Goal: Information Seeking & Learning: Find specific fact

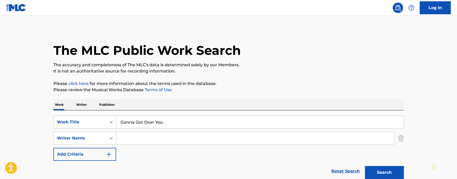
drag, startPoint x: 171, startPoint y: 137, endPoint x: 181, endPoint y: 133, distance: 10.3
click at [171, 137] on input "Search Form" at bounding box center [255, 138] width 278 height 12
paste input "Anderson"
type input "Anderson"
click at [383, 170] on button "Search" at bounding box center [384, 172] width 39 height 13
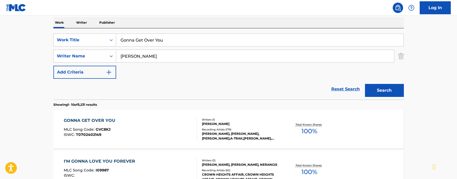
scroll to position [104, 0]
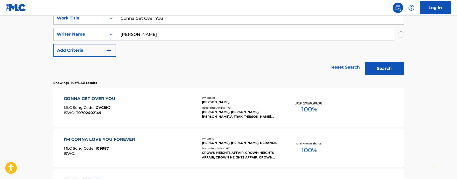
click at [159, 110] on div "GONNA GET OVER YOU MLC Song Code : GVC8KJ ISWC : T0702402149" at bounding box center [130, 106] width 133 height 23
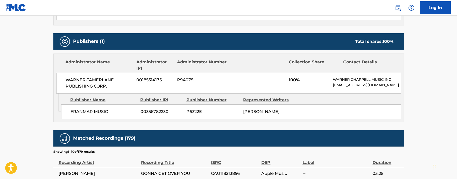
scroll to position [208, 0]
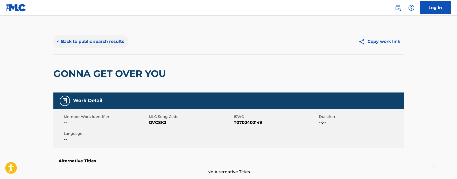
click at [71, 40] on button "< Back to public search results" at bounding box center [90, 41] width 74 height 13
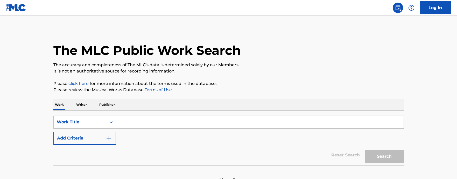
click at [171, 122] on input "Search Form" at bounding box center [260, 122] width 288 height 12
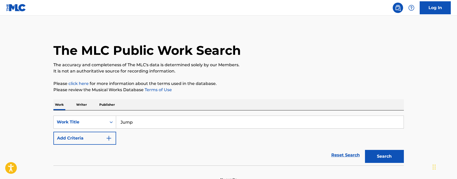
type input "Jump"
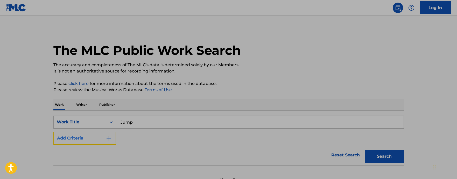
click at [90, 133] on button "Add Criteria" at bounding box center [84, 138] width 63 height 13
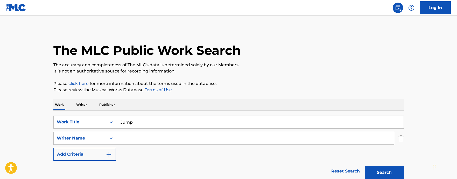
click at [128, 138] on input "Search Form" at bounding box center [255, 138] width 278 height 12
paste input "[PERSON_NAME]"
drag, startPoint x: 153, startPoint y: 136, endPoint x: 94, endPoint y: 135, distance: 58.9
click at [94, 135] on div "SearchWithCriteriad80b3c01-5a40-4e19-aad3-0abda267d149 Writer Name [PERSON_NAME]" at bounding box center [228, 138] width 351 height 13
type input "[PERSON_NAME]"
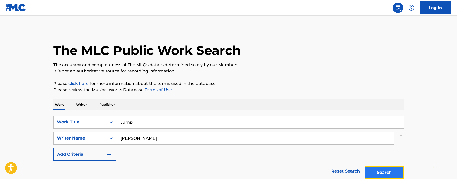
click at [381, 169] on button "Search" at bounding box center [384, 172] width 39 height 13
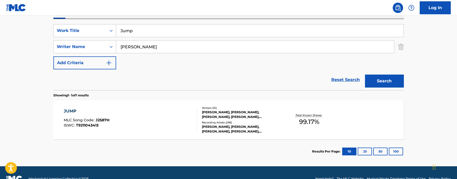
scroll to position [104, 0]
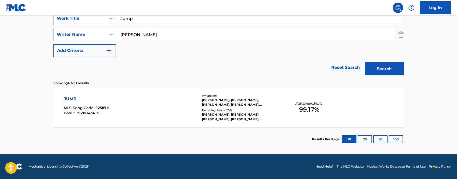
click at [167, 106] on div "JUMP MLC Song Code : J2587H ISWC : T9211043413" at bounding box center [130, 107] width 133 height 23
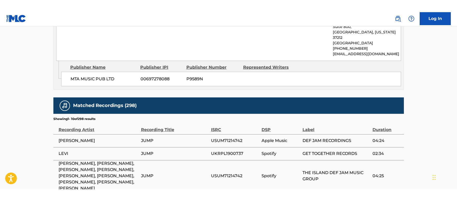
scroll to position [947, 0]
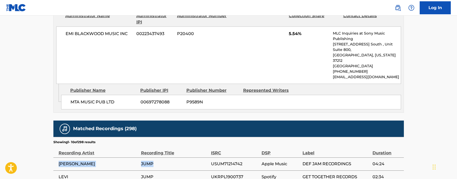
drag, startPoint x: 159, startPoint y: 122, endPoint x: 58, endPoint y: 124, distance: 101.0
click at [58, 157] on tr "[PERSON_NAME] JUMP USUM71214742 Apple Music DEF JAM RECORDINGS 04:24" at bounding box center [228, 163] width 351 height 13
copy tr "[PERSON_NAME] JUMP"
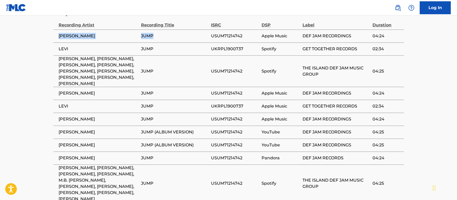
scroll to position [1082, 0]
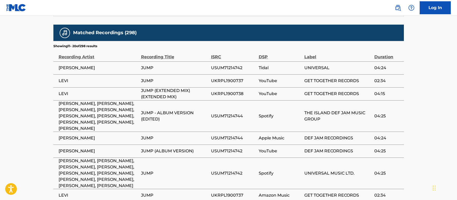
scroll to position [1088, 0]
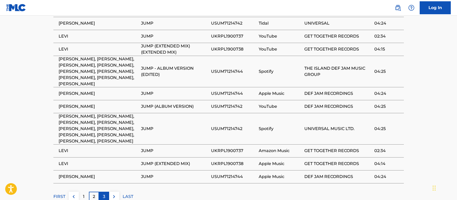
click at [107, 179] on div "3" at bounding box center [104, 197] width 10 height 10
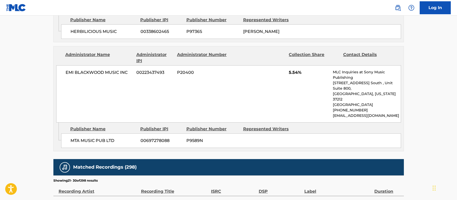
scroll to position [1045, 0]
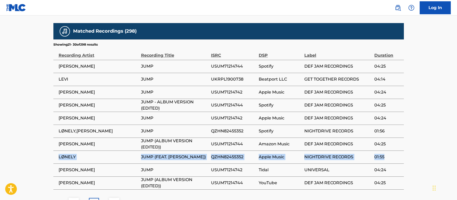
drag, startPoint x: 58, startPoint y: 117, endPoint x: 400, endPoint y: 119, distance: 342.0
click at [400, 151] on tr "LØNELY JUMP (FEAT. MADELYNN) QZHN82455352 Apple Music NIGHTDRIVE RECORDS 01:55" at bounding box center [228, 157] width 351 height 13
click at [401, 151] on td "01:55" at bounding box center [389, 157] width 29 height 13
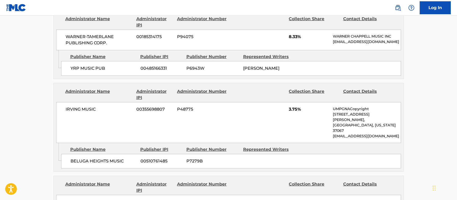
scroll to position [707, 0]
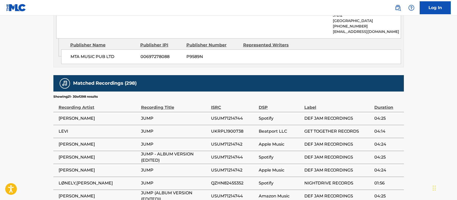
scroll to position [1045, 0]
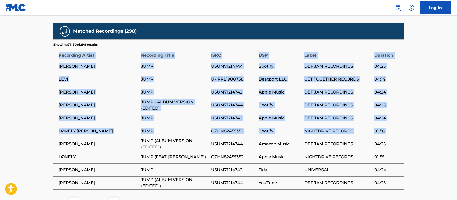
drag, startPoint x: 53, startPoint y: 101, endPoint x: 434, endPoint y: 109, distance: 380.5
click at [402, 138] on td "04:25" at bounding box center [389, 144] width 29 height 13
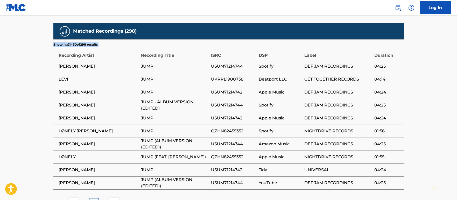
drag, startPoint x: 404, startPoint y: 93, endPoint x: 34, endPoint y: 89, distance: 370.1
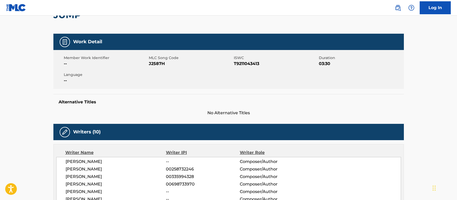
scroll to position [0, 0]
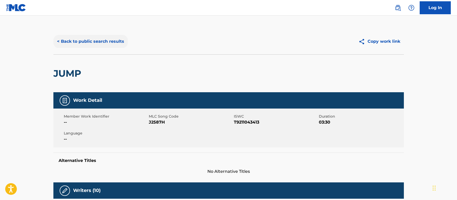
click at [74, 39] on button "< Back to public search results" at bounding box center [90, 41] width 74 height 13
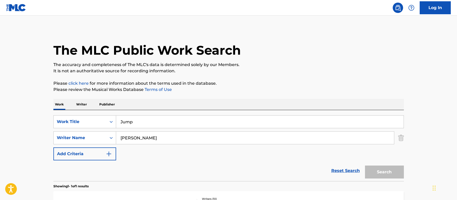
scroll to position [52, 0]
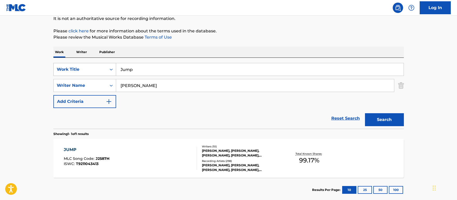
drag, startPoint x: 161, startPoint y: 66, endPoint x: 78, endPoint y: 63, distance: 82.8
click at [78, 63] on div "SearchWithCriteria99d15790-7e9a-4361-904b-6e80a7a843c0 Work Title Jump" at bounding box center [228, 69] width 351 height 13
paste input "MAX LOKE LINUS REICH"
type input "Jump"
drag, startPoint x: 155, startPoint y: 86, endPoint x: 98, endPoint y: 81, distance: 57.3
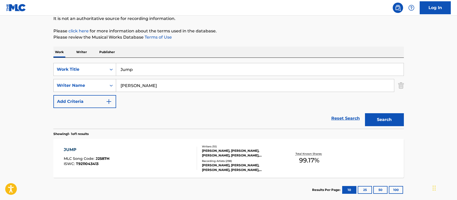
click at [98, 81] on div "SearchWithCriteriad80b3c01-5a40-4e19-aad3-0abda267d149 Writer Name Hermansen" at bounding box center [228, 85] width 351 height 13
paste input "MAX LOKE LINUS REICH"
drag, startPoint x: 159, startPoint y: 86, endPoint x: 45, endPoint y: 76, distance: 114.1
click at [45, 76] on main "The MLC Public Work Search The accuracy and completeness of The MLC's data is d…" at bounding box center [228, 84] width 457 height 242
type input "REICH"
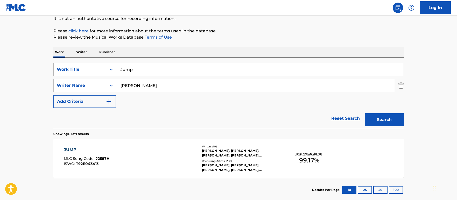
drag, startPoint x: 138, startPoint y: 69, endPoint x: 110, endPoint y: 64, distance: 28.2
click at [110, 64] on div "SearchWithCriteria99d15790-7e9a-4361-904b-6e80a7a843c0 Work Title Jump" at bounding box center [228, 69] width 351 height 13
type input "S"
type input "Anything I Do"
click at [395, 119] on button "Search" at bounding box center [384, 119] width 39 height 13
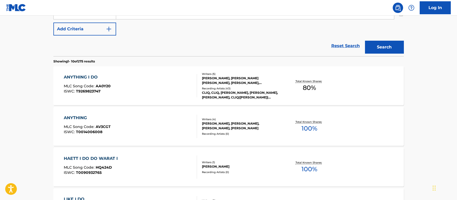
scroll to position [130, 0]
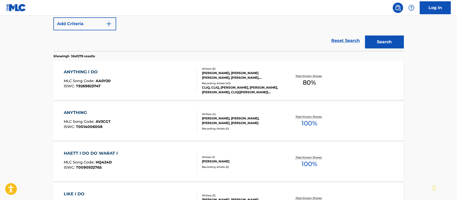
click at [122, 75] on div "ANYTHING I DO MLC Song Code : AA0Y20 ISWC : T9269823747" at bounding box center [130, 80] width 133 height 23
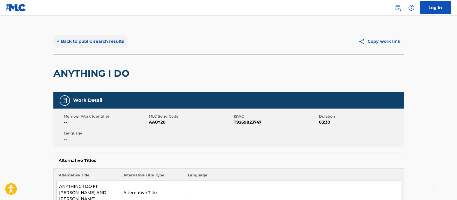
click at [73, 37] on button "< Back to public search results" at bounding box center [90, 41] width 74 height 13
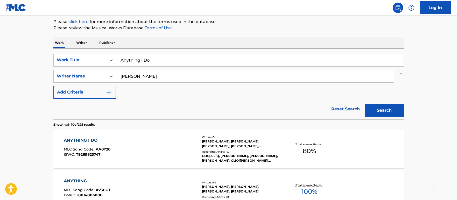
scroll to position [4, 0]
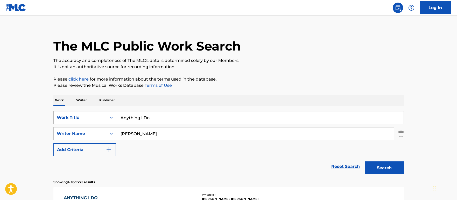
drag, startPoint x: 155, startPoint y: 117, endPoint x: 89, endPoint y: 113, distance: 66.0
click at [89, 113] on div "SearchWithCriteria99d15790-7e9a-4361-904b-6e80a7a843c0 Work Title Anything I Do" at bounding box center [228, 117] width 351 height 13
paste input "Take Off, Baby!"
type input "Take Off, Baby!"
drag, startPoint x: 156, startPoint y: 135, endPoint x: 92, endPoint y: 136, distance: 63.6
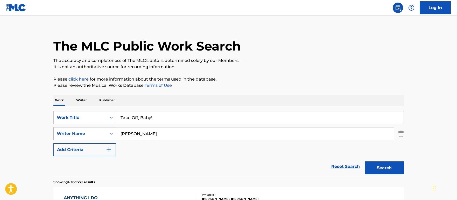
click at [92, 136] on div "SearchWithCriteriad80b3c01-5a40-4e19-aad3-0abda267d149 Writer Name REICH" at bounding box center [228, 133] width 351 height 13
paste input "Christoph"
type input "Christoph"
click at [370, 168] on button "Search" at bounding box center [384, 168] width 39 height 13
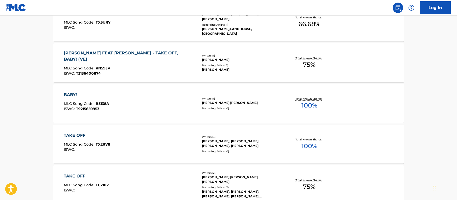
scroll to position [238, 0]
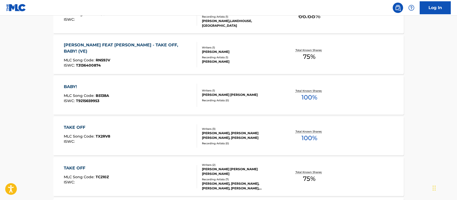
click at [141, 46] on div "RONALD CHRISTOPH FEAT ORLANDO - TAKE OFF, BABY! (VE)" at bounding box center [128, 48] width 129 height 12
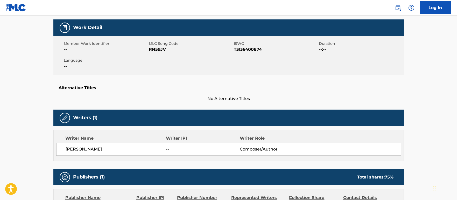
scroll to position [17, 0]
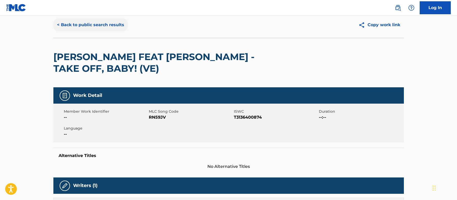
click at [61, 26] on button "< Back to public search results" at bounding box center [90, 24] width 74 height 13
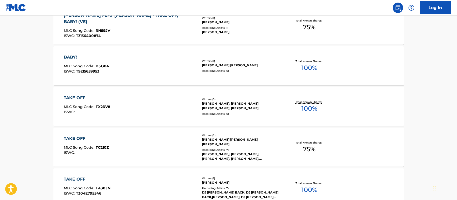
scroll to position [60, 0]
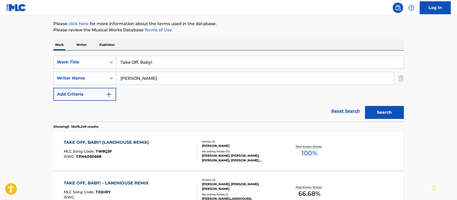
click at [155, 143] on div "TAKE OFF, BABY! (LANDHOUSE REMIX) MLC Song Code : TW8Q3F ISWC : T3144060668" at bounding box center [130, 151] width 133 height 23
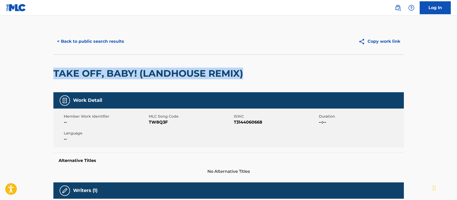
drag, startPoint x: 256, startPoint y: 75, endPoint x: 212, endPoint y: 43, distance: 54.0
copy h2 "TAKE OFF, BABY! (LANDHOUSE REMIX)"
click at [79, 41] on button "< Back to public search results" at bounding box center [90, 41] width 74 height 13
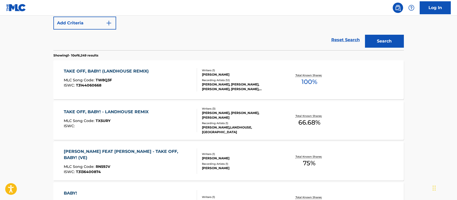
scroll to position [138, 0]
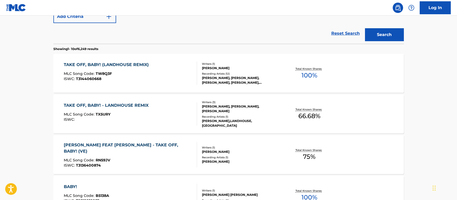
click at [152, 146] on div "RONALD CHRISTOPH FEAT ORLANDO - TAKE OFF, BABY! (VE)" at bounding box center [128, 148] width 129 height 12
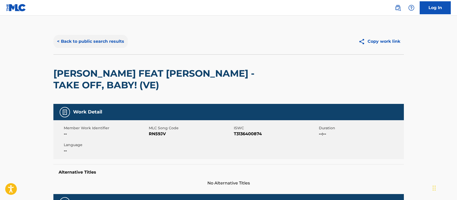
click at [59, 43] on button "< Back to public search results" at bounding box center [90, 41] width 74 height 13
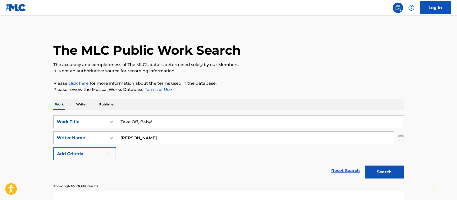
drag, startPoint x: 129, startPoint y: 119, endPoint x: 124, endPoint y: 118, distance: 4.7
click at [124, 118] on input "Take Off, Baby!" at bounding box center [260, 122] width 288 height 12
type input "T"
type input "Sunshine"
drag, startPoint x: 175, startPoint y: 140, endPoint x: 107, endPoint y: 132, distance: 68.6
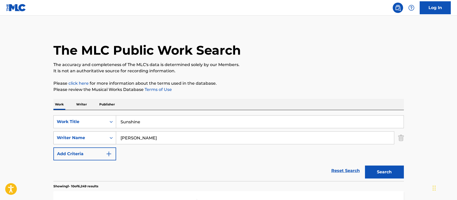
click at [107, 132] on div "SearchWithCriteriad80b3c01-5a40-4e19-aad3-0abda267d149 Writer Name Christoph" at bounding box center [228, 138] width 351 height 13
type input "Weston"
click at [371, 170] on button "Search" at bounding box center [384, 172] width 39 height 13
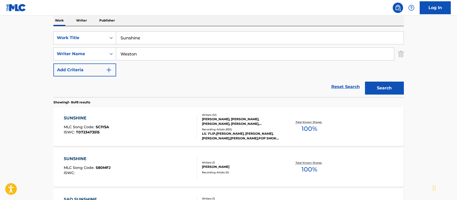
scroll to position [104, 0]
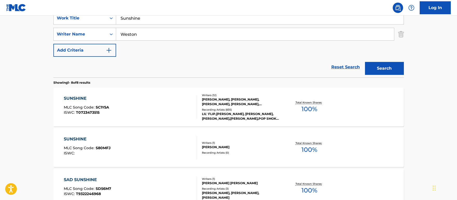
click at [169, 107] on div "SUNSHINE MLC Song Code : SC1Y5A ISWC : T0723473515" at bounding box center [130, 106] width 133 height 23
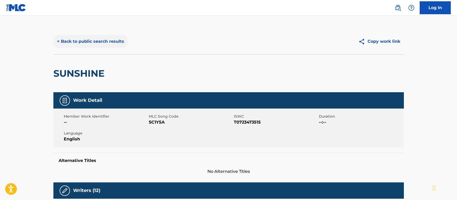
click at [100, 40] on button "< Back to public search results" at bounding box center [90, 41] width 74 height 13
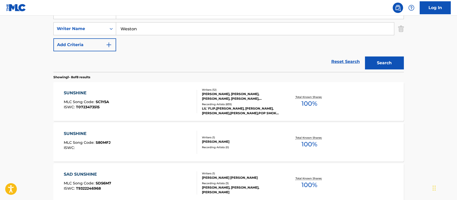
scroll to position [108, 0]
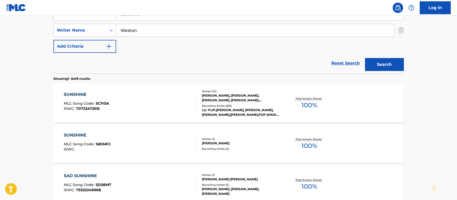
click at [147, 97] on div "SUNSHINE MLC Song Code : SC1Y5A ISWC : T0723473515" at bounding box center [130, 103] width 133 height 23
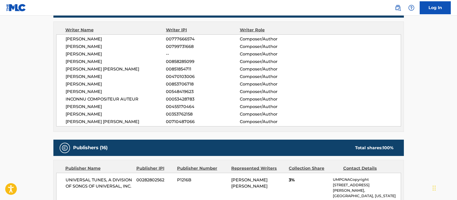
scroll to position [182, 0]
